Goal: Find specific page/section: Find specific page/section

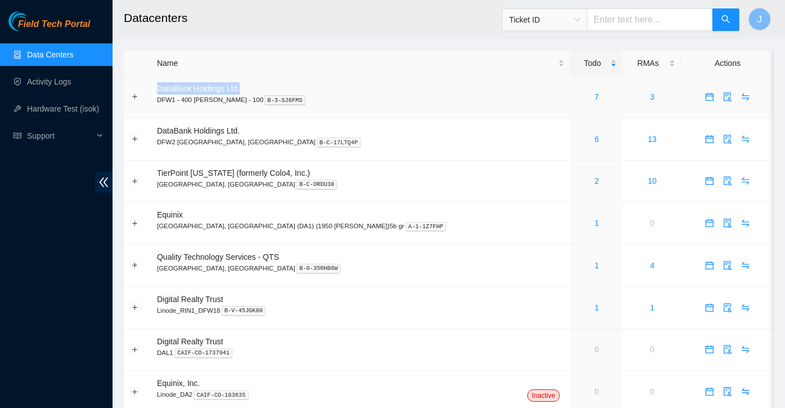
drag, startPoint x: 243, startPoint y: 86, endPoint x: 148, endPoint y: 86, distance: 95.7
click at [148, 86] on tr "DataBank Holdings Ltd. DFW1 - 400 [PERSON_NAME] - 100 B-3-SJ6FMS 7 3" at bounding box center [449, 97] width 650 height 42
drag, startPoint x: 148, startPoint y: 86, endPoint x: 259, endPoint y: 60, distance: 114.4
click at [259, 60] on div "Name" at bounding box center [361, 63] width 408 height 12
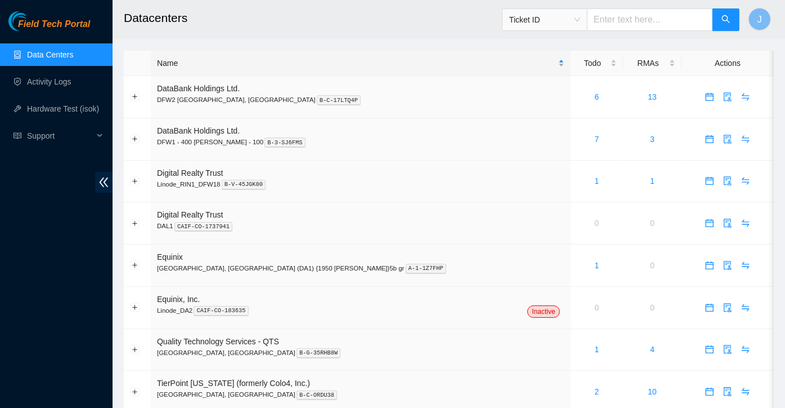
click at [259, 60] on div "Name" at bounding box center [361, 63] width 408 height 12
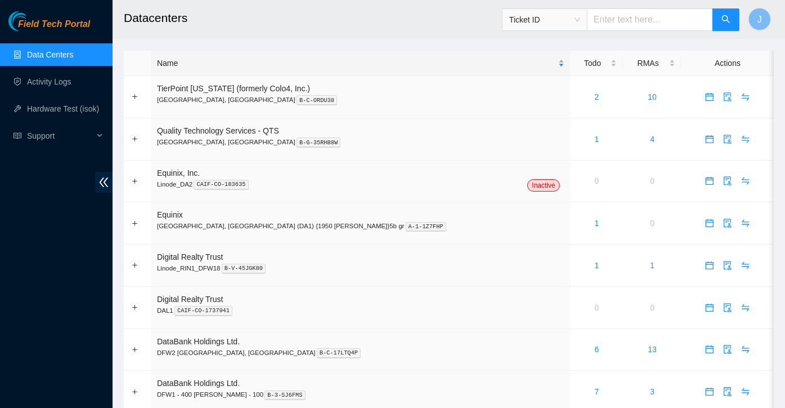
click at [259, 60] on div "Name" at bounding box center [361, 63] width 408 height 12
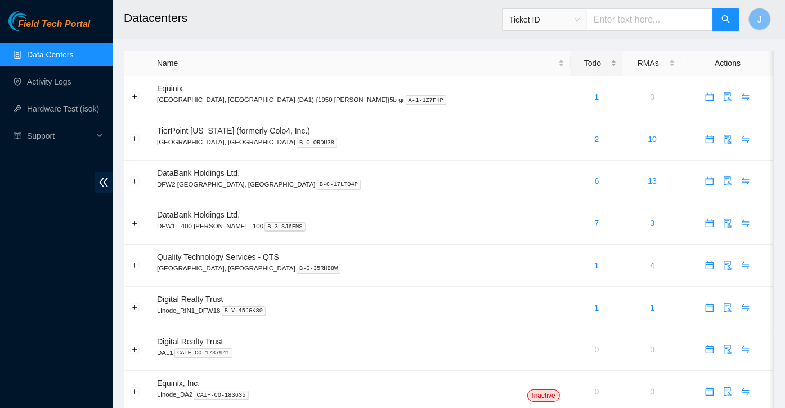
click at [577, 64] on div "Todo" at bounding box center [597, 63] width 40 height 12
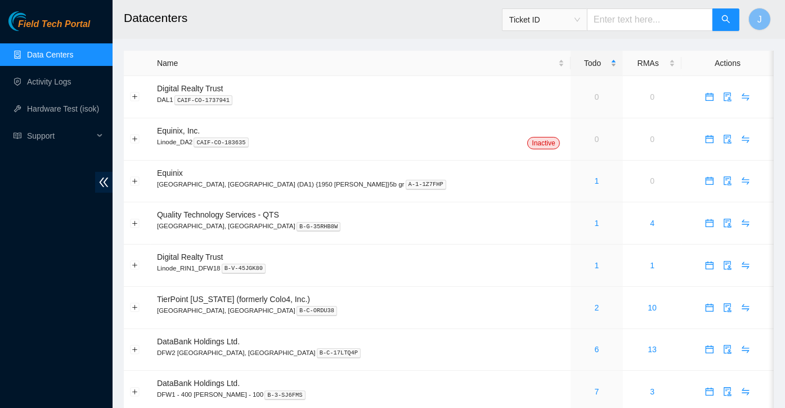
click at [577, 64] on div "Todo" at bounding box center [597, 63] width 40 height 12
